Goal: Task Accomplishment & Management: Complete application form

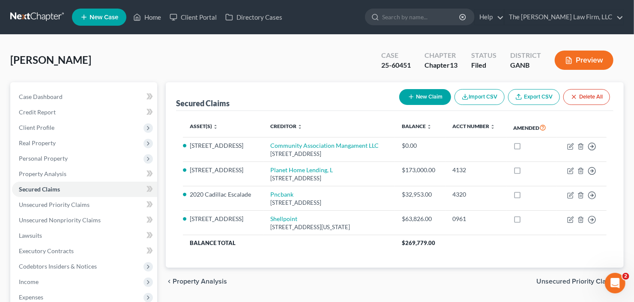
click at [440, 33] on nav "Home New Case Client Portal Directory Cases The [PERSON_NAME] Law Firm, LLC [EM…" at bounding box center [317, 17] width 634 height 34
click at [45, 129] on span "Client Profile" at bounding box center [37, 127] width 36 height 7
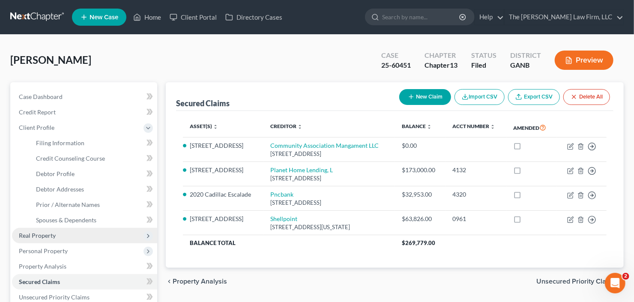
click at [46, 239] on span "Real Property" at bounding box center [84, 235] width 145 height 15
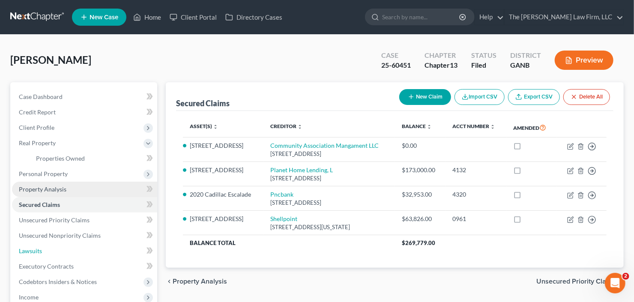
click at [57, 249] on link "Lawsuits" at bounding box center [84, 250] width 145 height 15
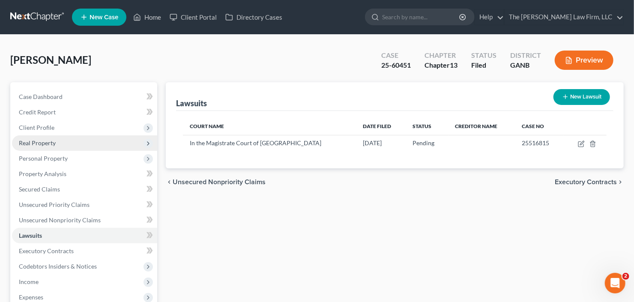
click at [65, 140] on span "Real Property" at bounding box center [84, 142] width 145 height 15
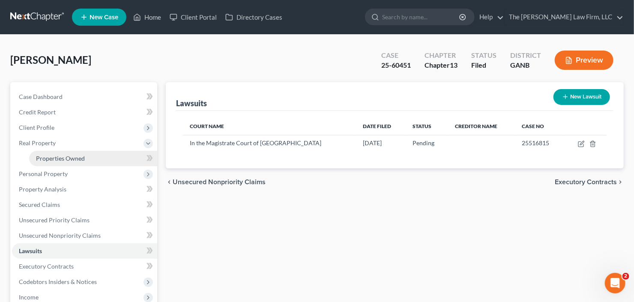
click at [67, 153] on link "Properties Owned" at bounding box center [93, 158] width 128 height 15
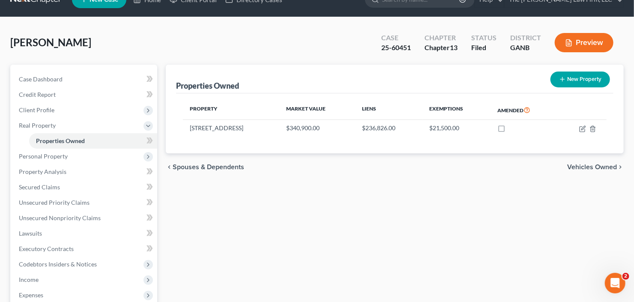
scroll to position [34, 0]
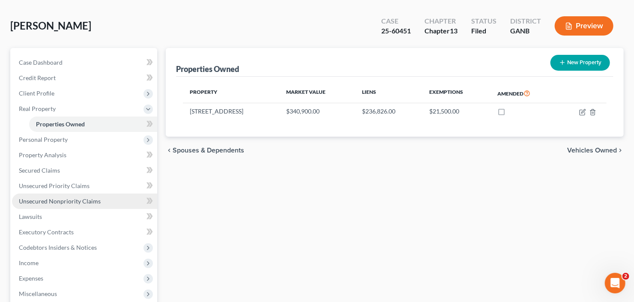
click at [51, 197] on span "Unsecured Nonpriority Claims" at bounding box center [60, 200] width 82 height 7
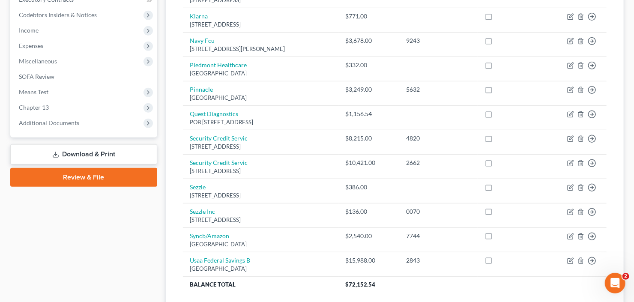
scroll to position [240, 0]
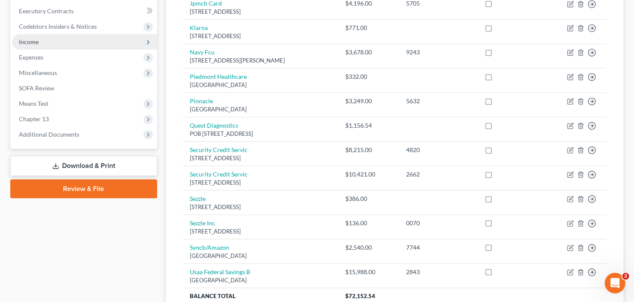
click at [42, 44] on span "Income" at bounding box center [84, 41] width 145 height 15
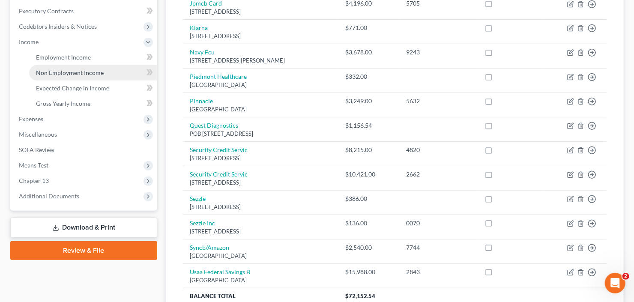
click at [58, 69] on span "Non Employment Income" at bounding box center [70, 72] width 68 height 7
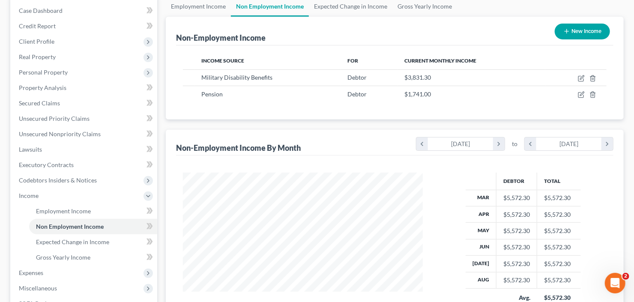
scroll to position [103, 0]
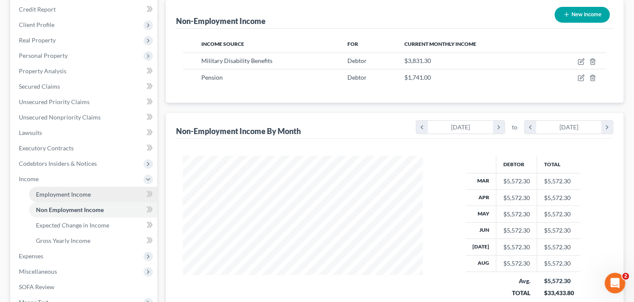
click at [61, 193] on span "Employment Income" at bounding box center [63, 194] width 55 height 7
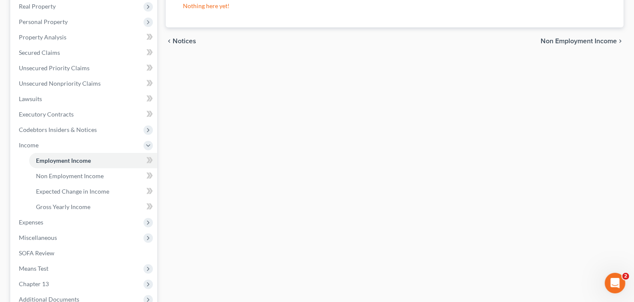
scroll to position [137, 0]
click at [78, 80] on span "Unsecured Nonpriority Claims" at bounding box center [60, 82] width 82 height 7
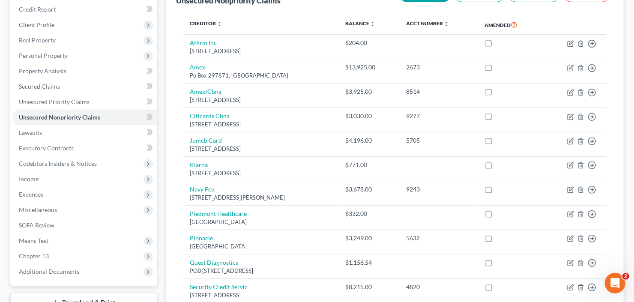
scroll to position [68, 0]
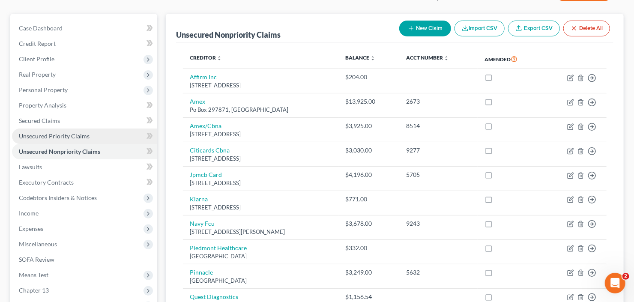
click at [43, 134] on span "Unsecured Priority Claims" at bounding box center [54, 135] width 71 height 7
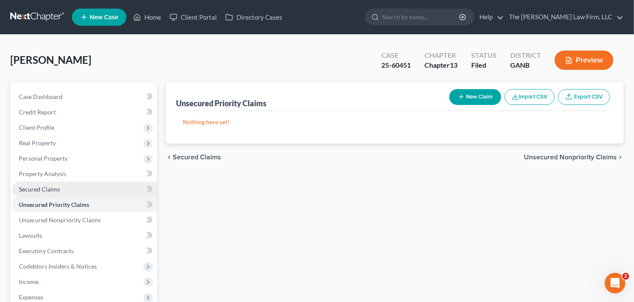
click at [46, 189] on span "Secured Claims" at bounding box center [39, 188] width 41 height 7
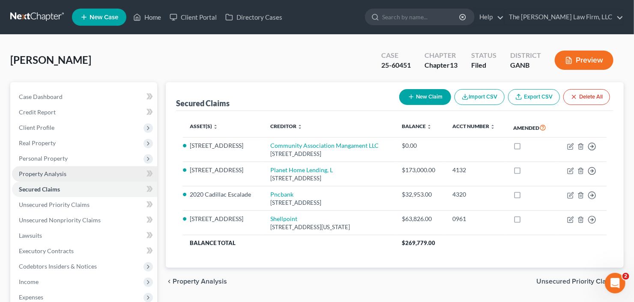
click at [30, 167] on link "Property Analysis" at bounding box center [84, 173] width 145 height 15
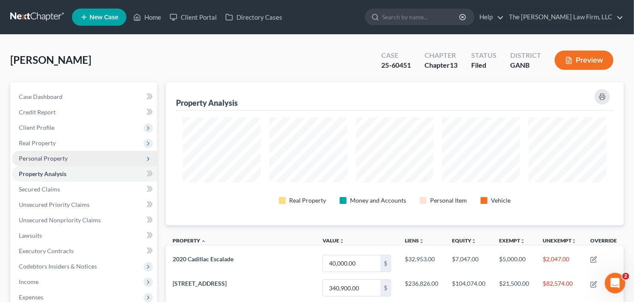
click at [46, 161] on span "Personal Property" at bounding box center [43, 158] width 49 height 7
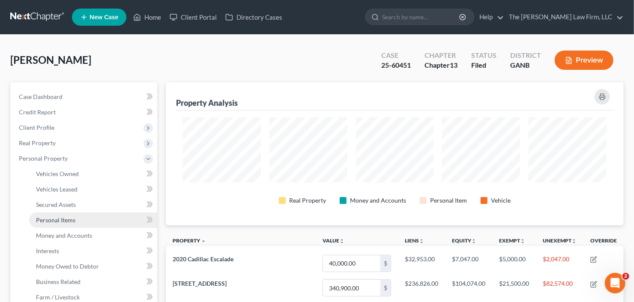
click at [59, 219] on span "Personal Items" at bounding box center [55, 219] width 39 height 7
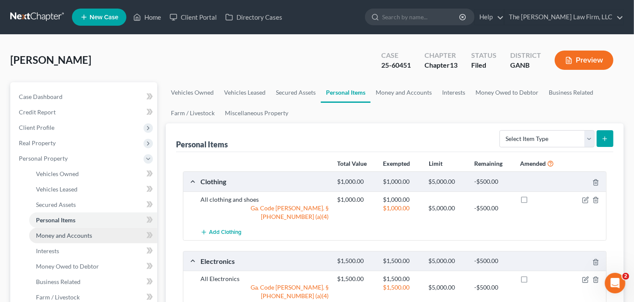
click at [71, 234] on span "Money and Accounts" at bounding box center [64, 235] width 56 height 7
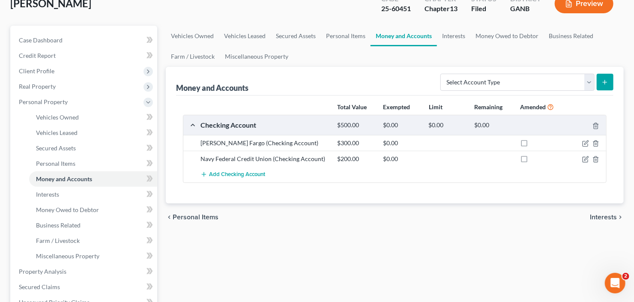
scroll to position [68, 0]
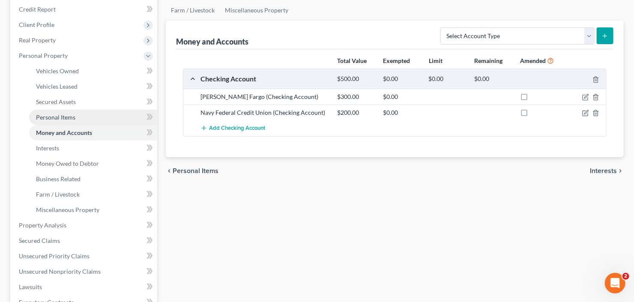
click at [40, 119] on span "Personal Items" at bounding box center [55, 116] width 39 height 7
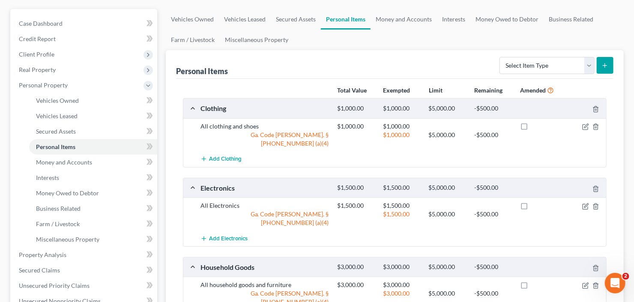
scroll to position [34, 0]
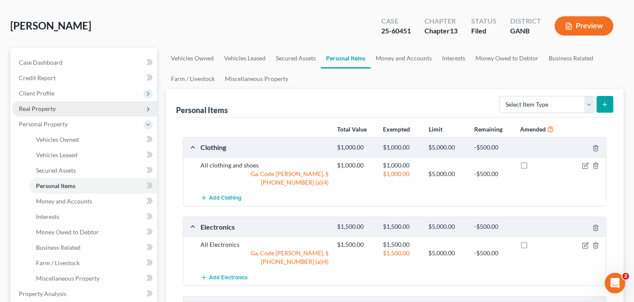
click at [46, 108] on span "Real Property" at bounding box center [37, 108] width 37 height 7
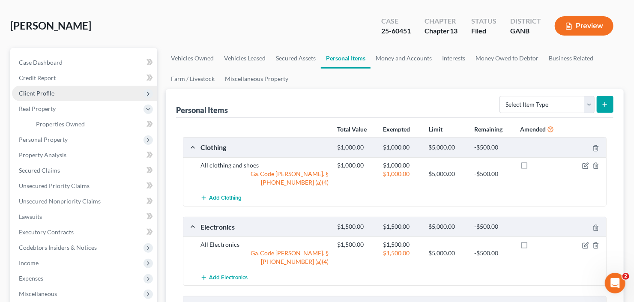
click at [50, 86] on span "Client Profile" at bounding box center [84, 93] width 145 height 15
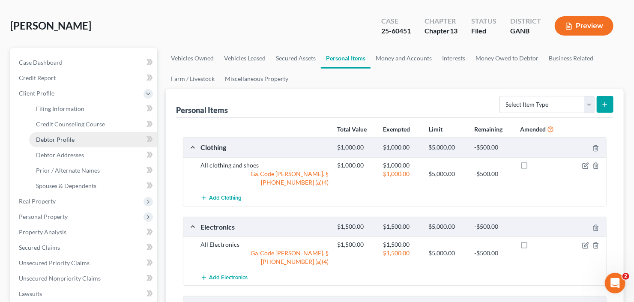
click at [64, 139] on span "Debtor Profile" at bounding box center [55, 139] width 39 height 7
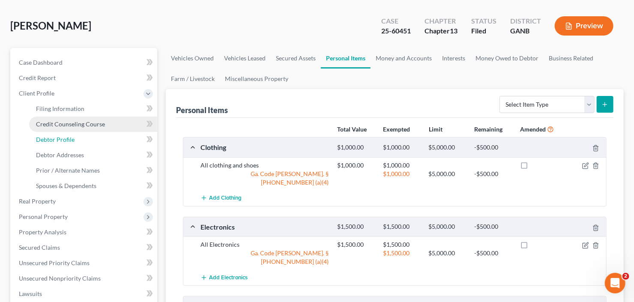
select select "0"
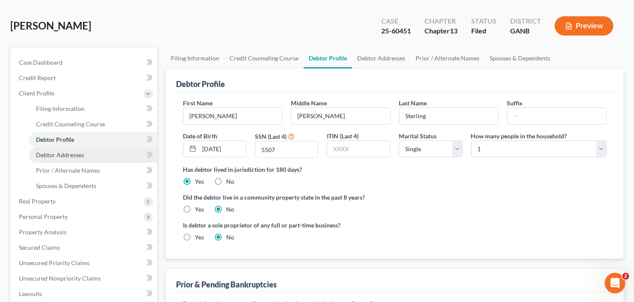
click at [67, 149] on link "Debtor Addresses" at bounding box center [93, 154] width 128 height 15
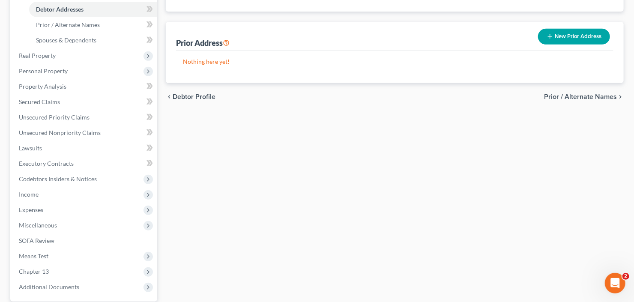
scroll to position [226, 0]
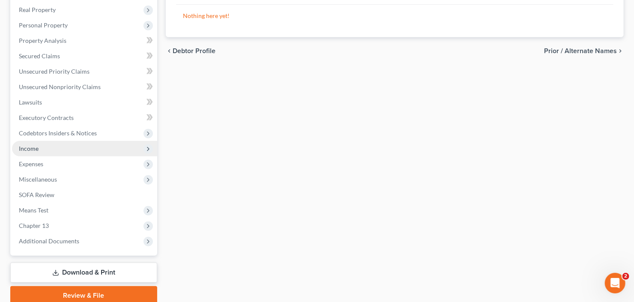
click at [51, 152] on span "Income" at bounding box center [84, 148] width 145 height 15
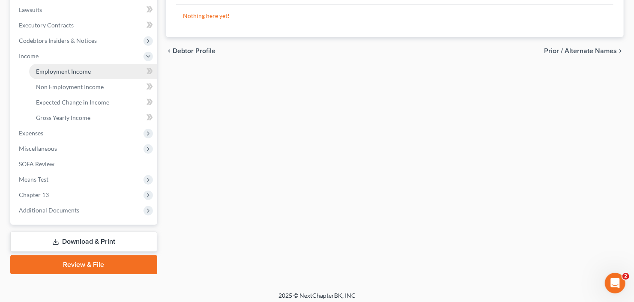
click at [65, 70] on span "Employment Income" at bounding box center [63, 71] width 55 height 7
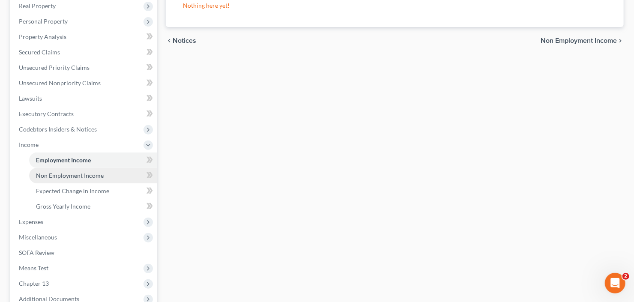
click at [64, 176] on span "Non Employment Income" at bounding box center [70, 175] width 68 height 7
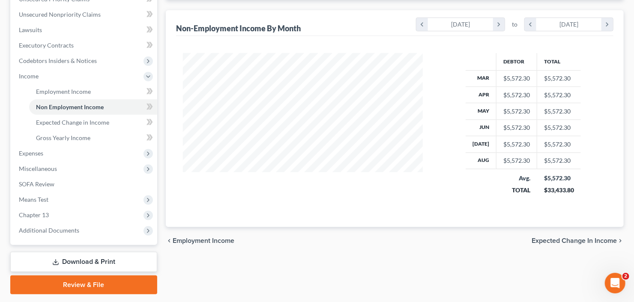
click at [61, 173] on span "Miscellaneous" at bounding box center [84, 168] width 145 height 15
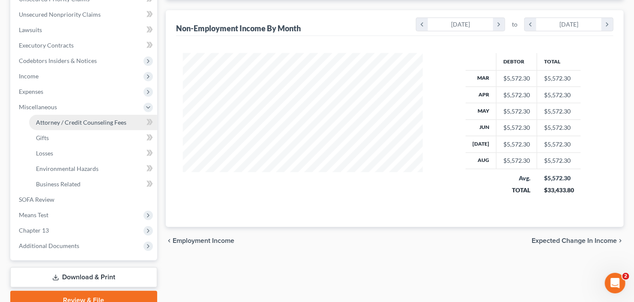
drag, startPoint x: 72, startPoint y: 127, endPoint x: 77, endPoint y: 127, distance: 5.1
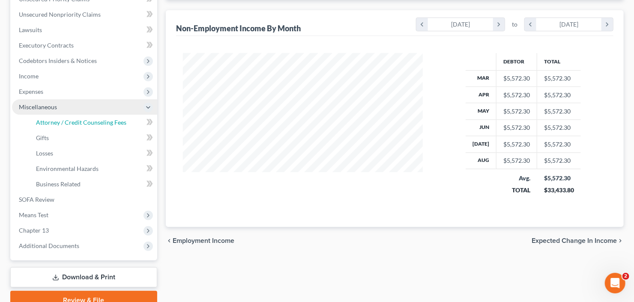
click at [72, 127] on link "Attorney / Credit Counseling Fees" at bounding box center [93, 122] width 128 height 15
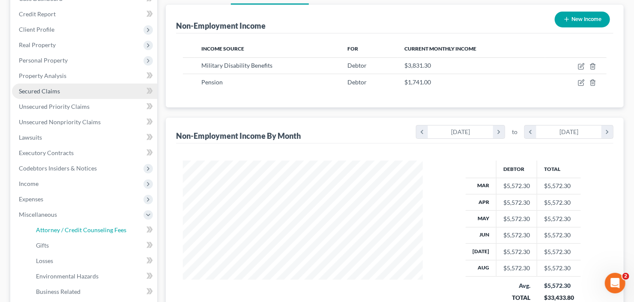
select select "2"
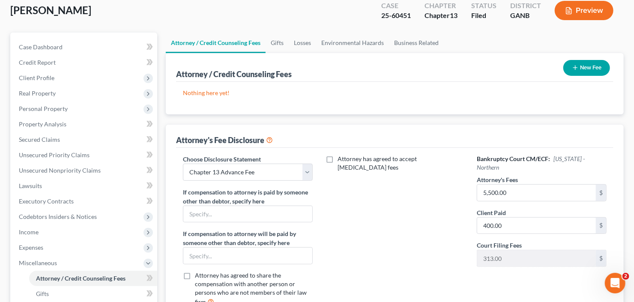
scroll to position [34, 0]
